Goal: Navigation & Orientation: Find specific page/section

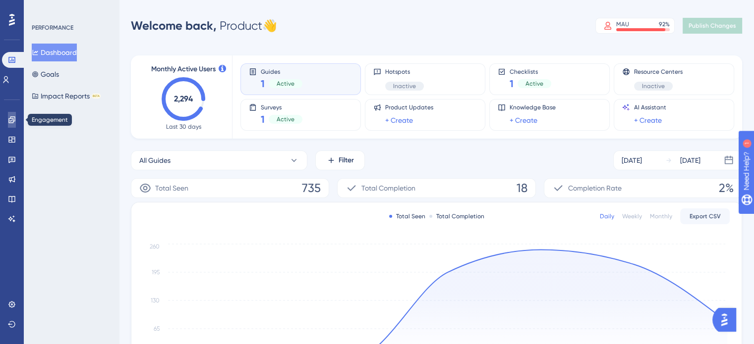
drag, startPoint x: 8, startPoint y: 120, endPoint x: 24, endPoint y: 108, distance: 20.8
click at [8, 120] on icon at bounding box center [12, 120] width 8 height 8
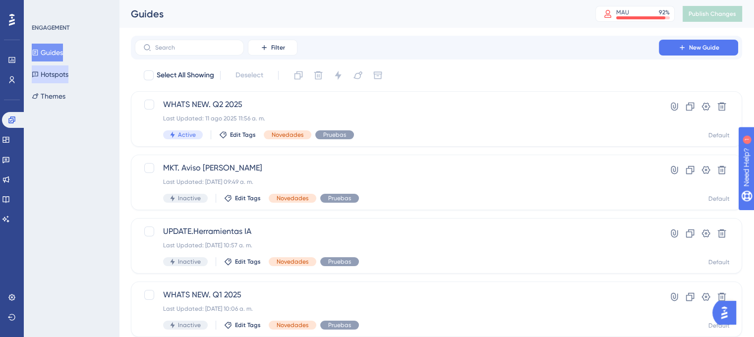
click at [63, 74] on button "Hotspots" at bounding box center [50, 74] width 37 height 18
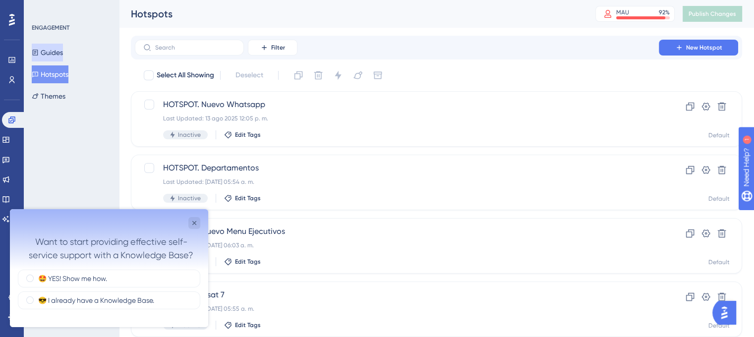
click at [60, 56] on button "Guides" at bounding box center [47, 53] width 31 height 18
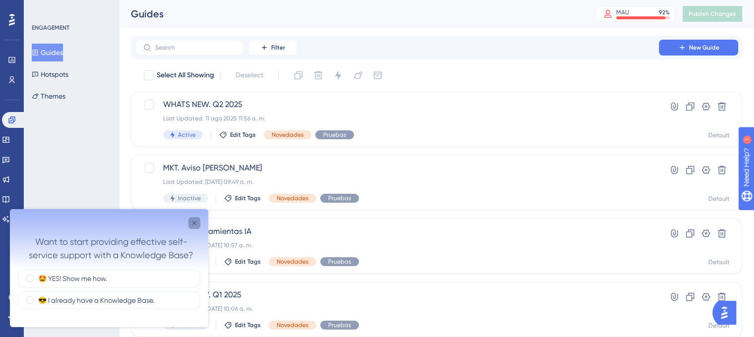
click at [195, 225] on icon "Close survey" at bounding box center [194, 223] width 8 height 8
